Goal: Find specific page/section: Find specific page/section

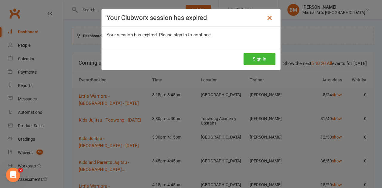
click at [271, 18] on icon at bounding box center [269, 17] width 7 height 7
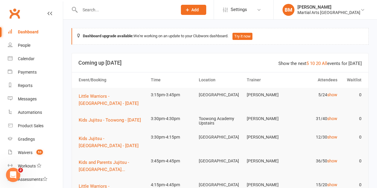
click at [137, 6] on input "text" at bounding box center [125, 10] width 95 height 8
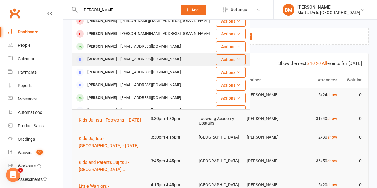
scroll to position [77, 0]
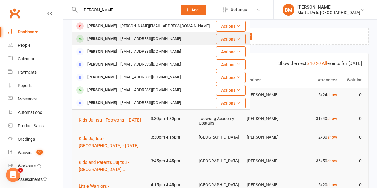
type input "[PERSON_NAME]"
click at [131, 35] on div "[EMAIL_ADDRESS][DOMAIN_NAME]" at bounding box center [151, 39] width 64 height 9
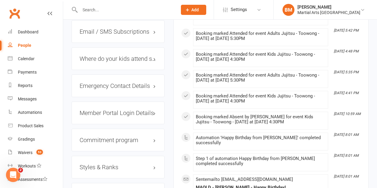
scroll to position [567, 0]
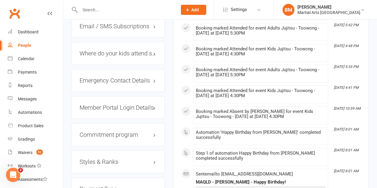
click at [123, 159] on h3 "Styles & Ranks" at bounding box center [118, 162] width 77 height 7
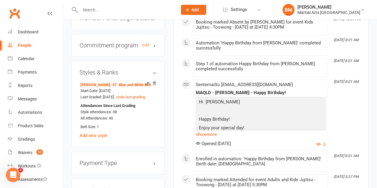
scroll to position [627, 0]
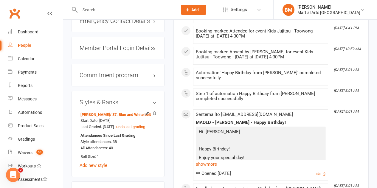
click at [135, 10] on input "text" at bounding box center [125, 10] width 95 height 8
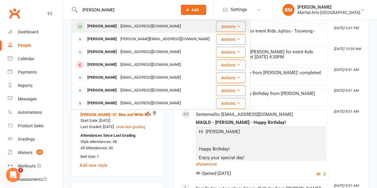
type input "[PERSON_NAME]"
click at [111, 30] on div "[PERSON_NAME]" at bounding box center [102, 26] width 33 height 9
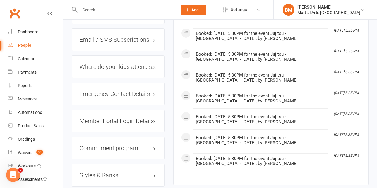
scroll to position [597, 0]
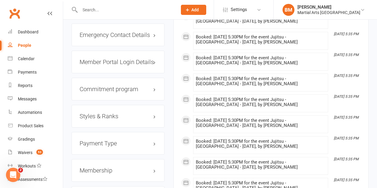
click at [125, 109] on div "Styles & Ranks" at bounding box center [118, 116] width 93 height 23
click at [125, 113] on h3 "Styles & Ranks" at bounding box center [118, 116] width 77 height 7
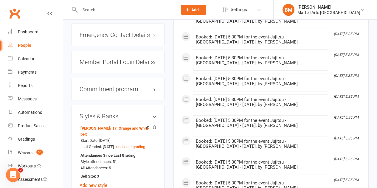
click at [126, 113] on h3 "Styles & Ranks" at bounding box center [118, 116] width 77 height 7
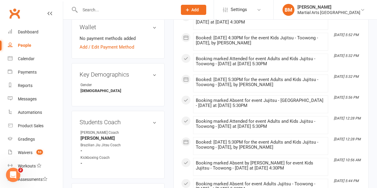
scroll to position [209, 0]
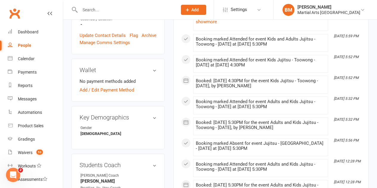
click at [129, 13] on input "text" at bounding box center [125, 10] width 95 height 8
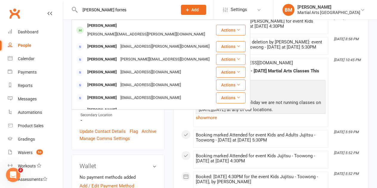
scroll to position [119, 0]
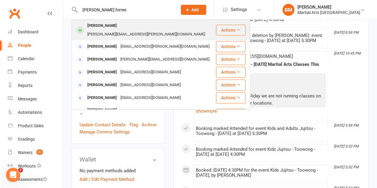
type input "[PERSON_NAME] forres"
click at [106, 27] on div "[PERSON_NAME]" at bounding box center [102, 25] width 33 height 9
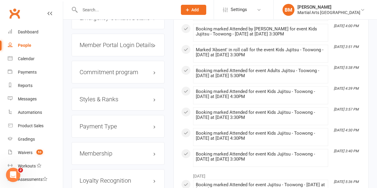
scroll to position [627, 0]
click at [122, 97] on h3 "Styles & Ranks" at bounding box center [118, 100] width 77 height 7
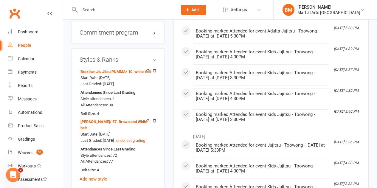
scroll to position [656, 0]
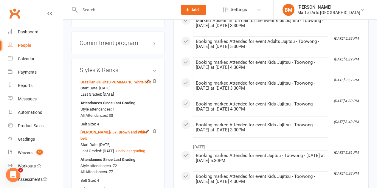
click at [123, 67] on h3 "Styles & Ranks" at bounding box center [118, 70] width 77 height 7
